Goal: Find specific page/section: Find specific page/section

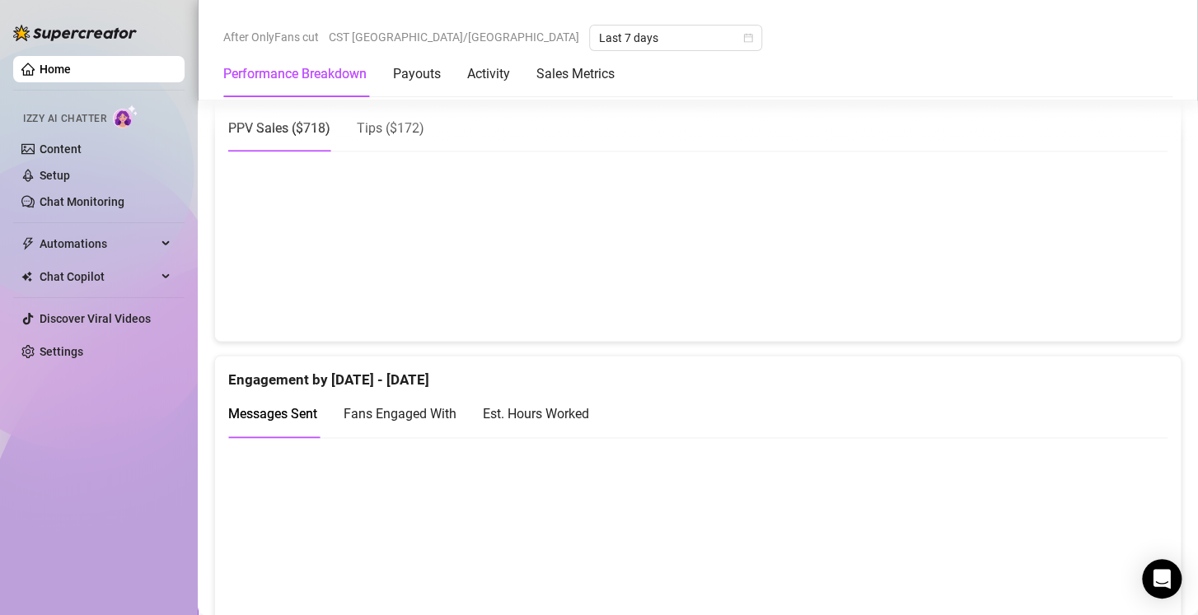
scroll to position [880, 0]
click at [510, 403] on div "Est. Hours Worked" at bounding box center [536, 412] width 106 height 21
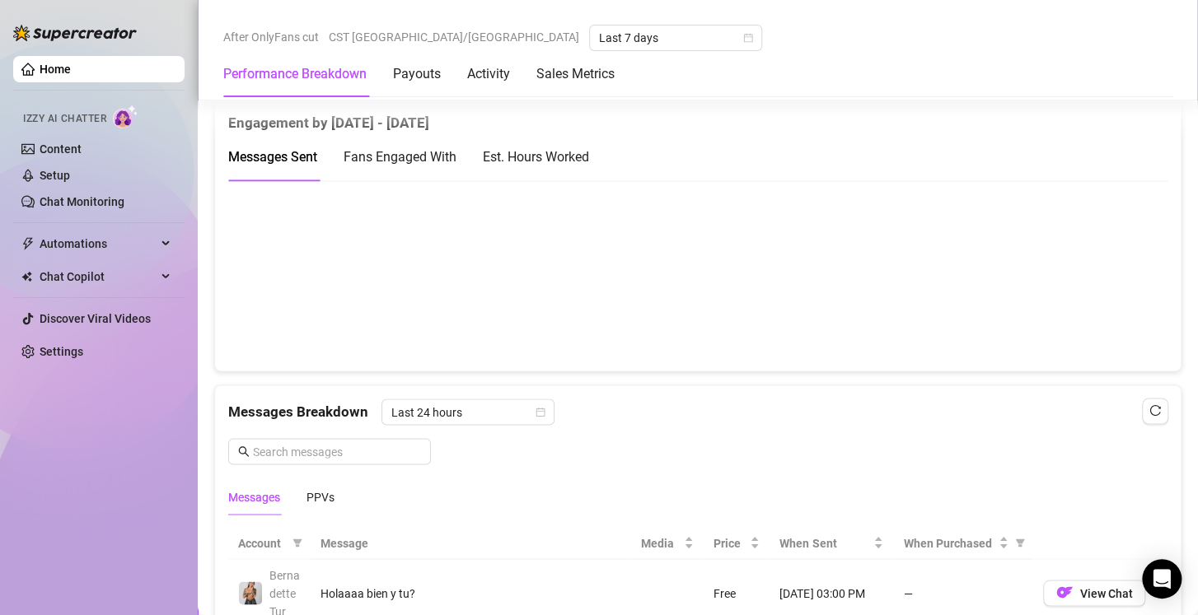
scroll to position [1158, 0]
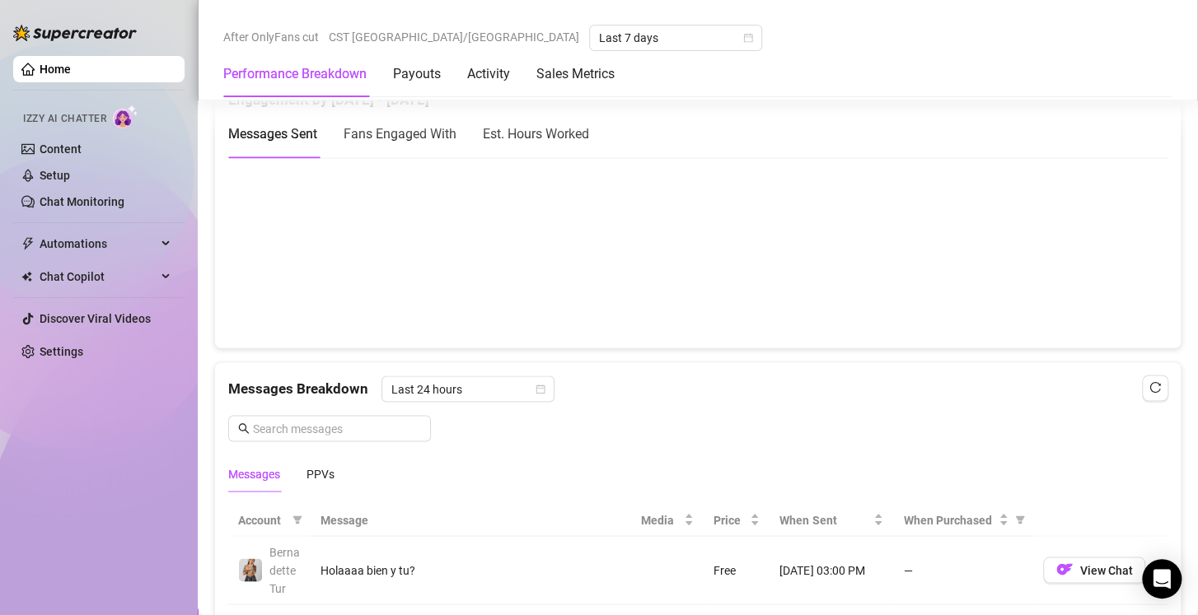
click at [574, 139] on div "Est. Hours Worked" at bounding box center [536, 134] width 106 height 21
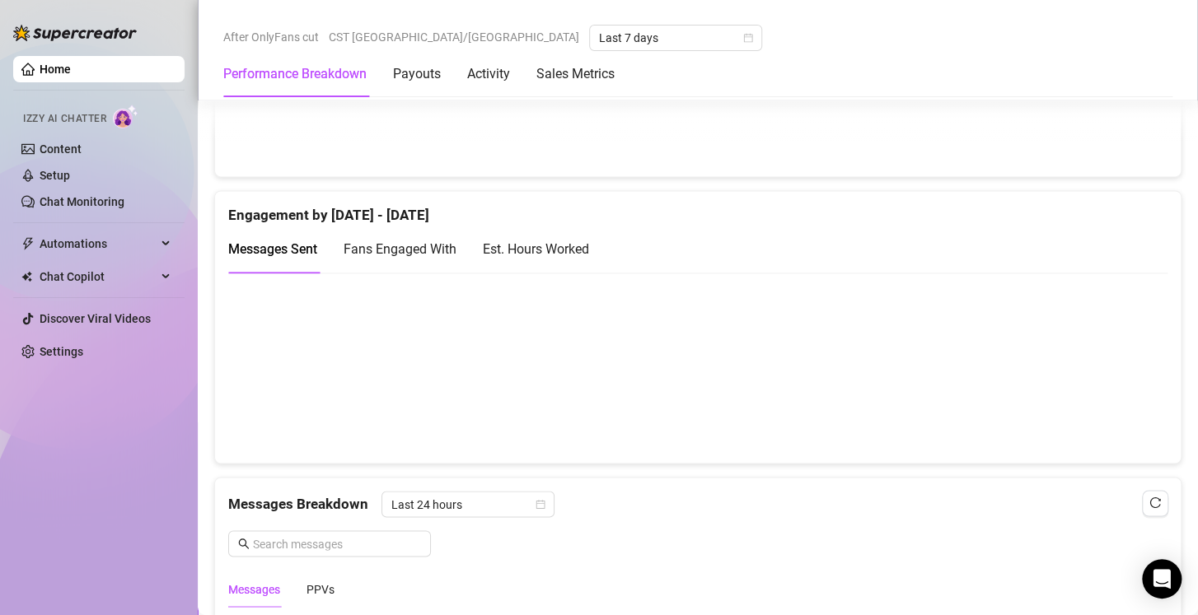
scroll to position [1050, 0]
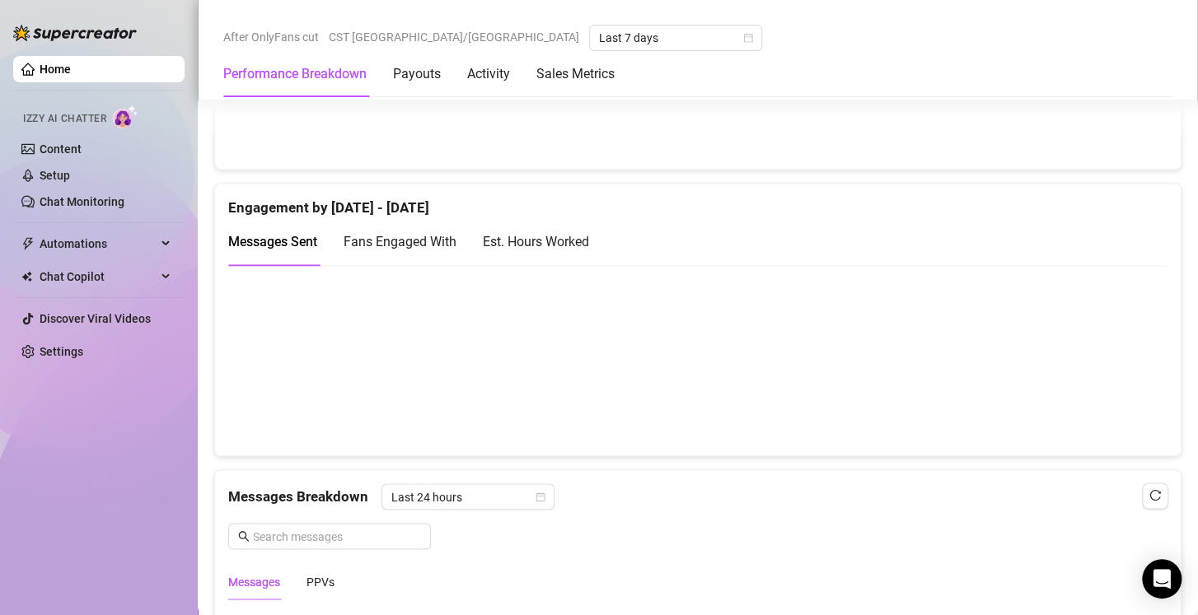
click at [542, 240] on div "Est. Hours Worked" at bounding box center [536, 241] width 106 height 21
